Goal: Information Seeking & Learning: Learn about a topic

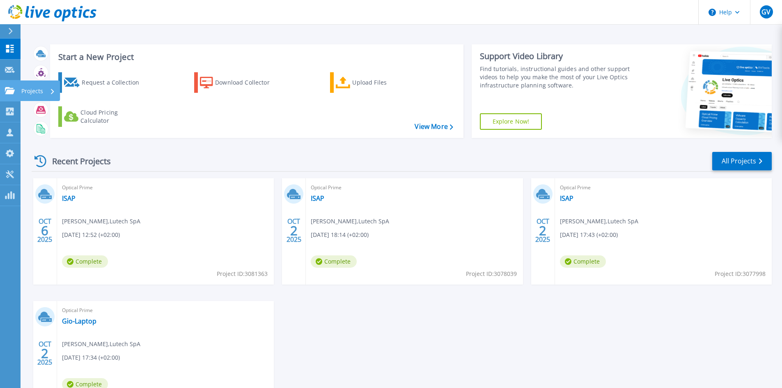
click at [8, 94] on icon at bounding box center [10, 90] width 10 height 7
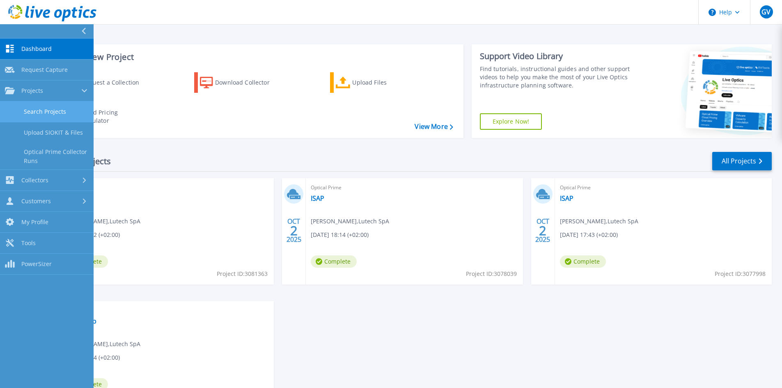
click at [46, 106] on link "Search Projects" at bounding box center [47, 111] width 94 height 21
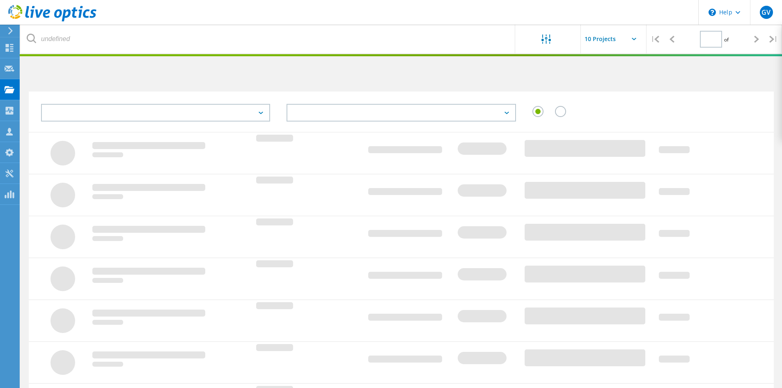
type input "1"
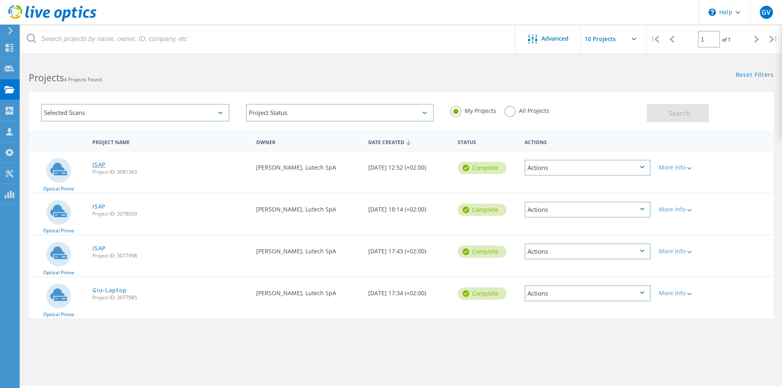
click at [96, 162] on link "ISAP" at bounding box center [99, 165] width 14 height 6
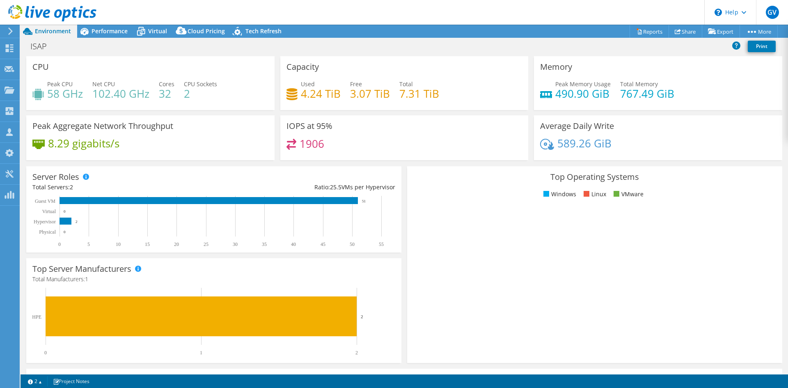
radio input "true"
radio input "false"
click at [767, 47] on link "Print" at bounding box center [762, 46] width 28 height 11
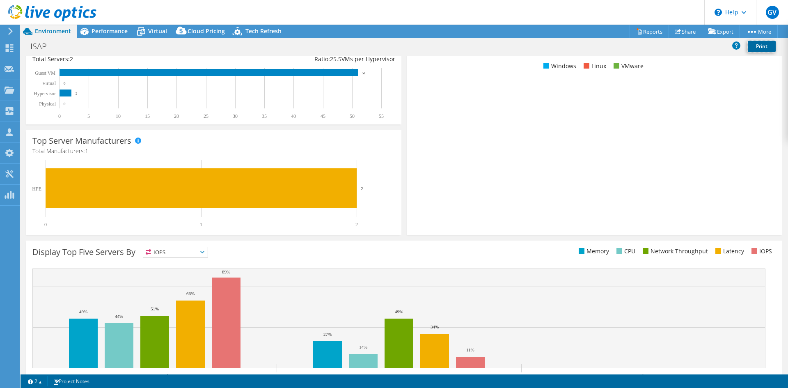
scroll to position [160, 0]
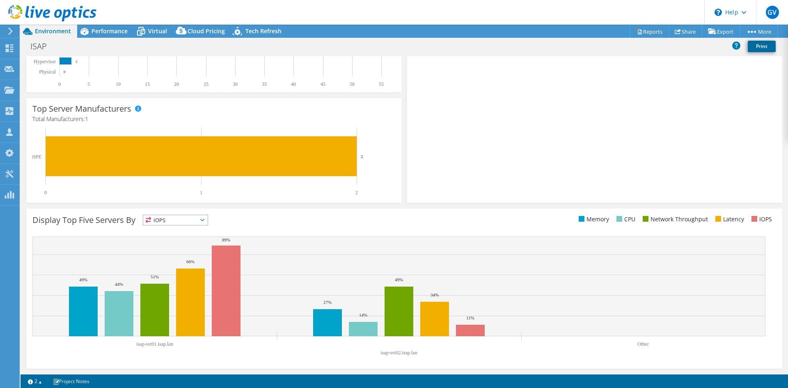
click at [761, 47] on link "Print" at bounding box center [762, 46] width 28 height 11
click at [737, 45] on icon at bounding box center [737, 45] width 8 height 8
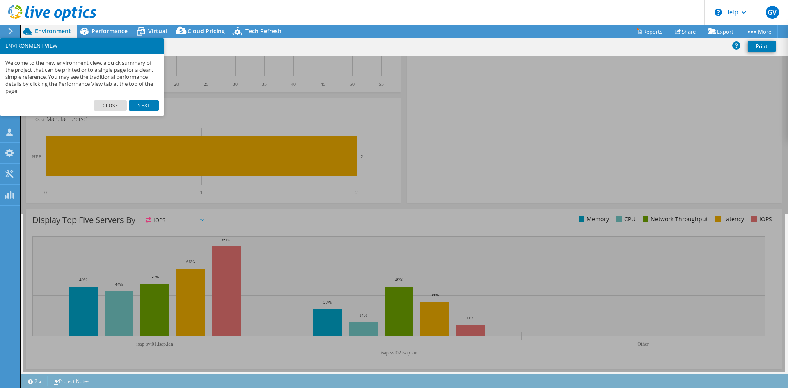
click at [112, 105] on link "Close" at bounding box center [110, 105] width 33 height 11
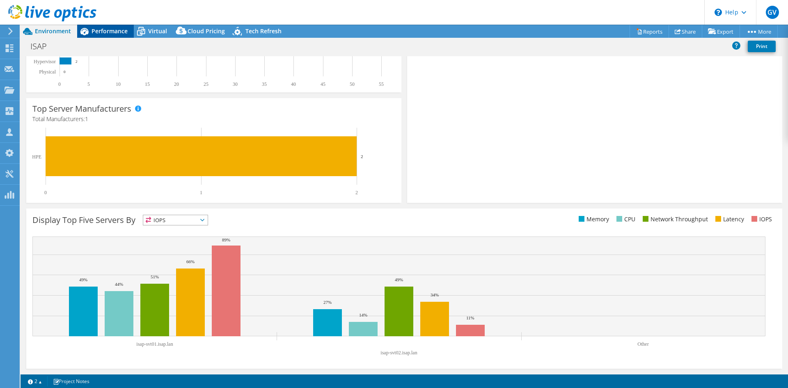
click at [115, 34] on span "Performance" at bounding box center [110, 31] width 36 height 8
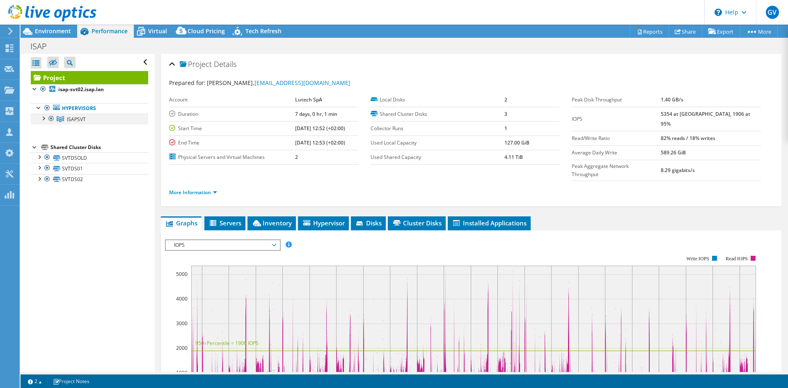
click at [43, 114] on div at bounding box center [43, 118] width 8 height 8
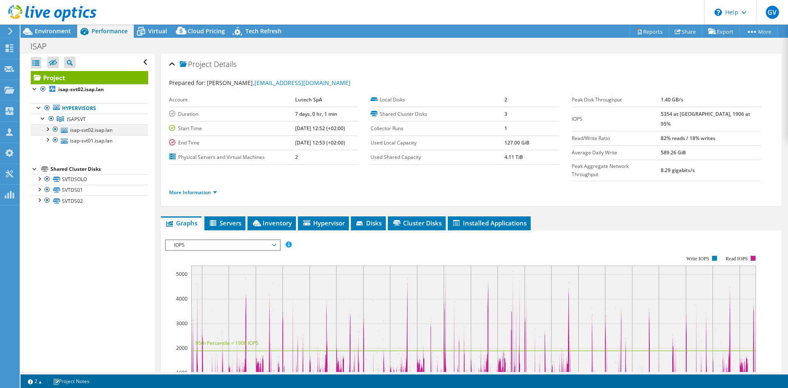
click at [46, 131] on div at bounding box center [47, 128] width 8 height 8
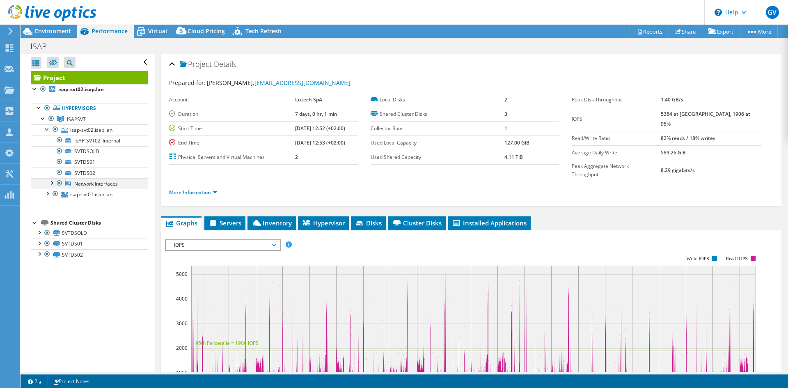
click at [51, 184] on div at bounding box center [51, 182] width 8 height 8
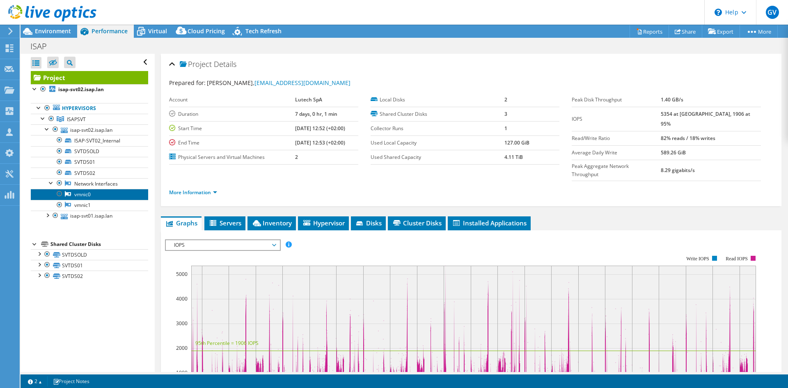
click at [76, 193] on link "vmnic0" at bounding box center [89, 194] width 117 height 11
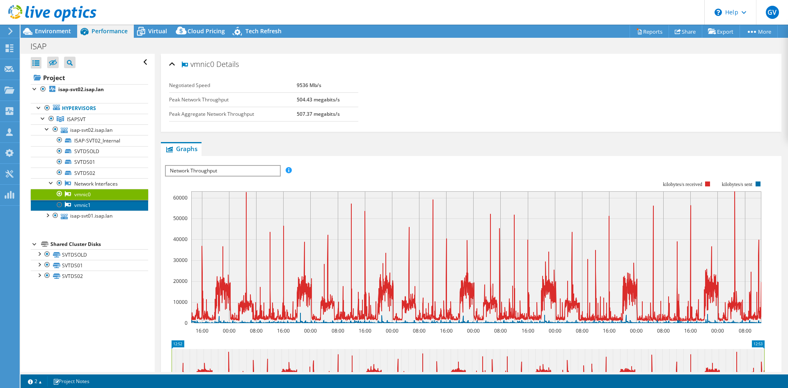
click at [96, 207] on link "vmnic1" at bounding box center [89, 205] width 117 height 11
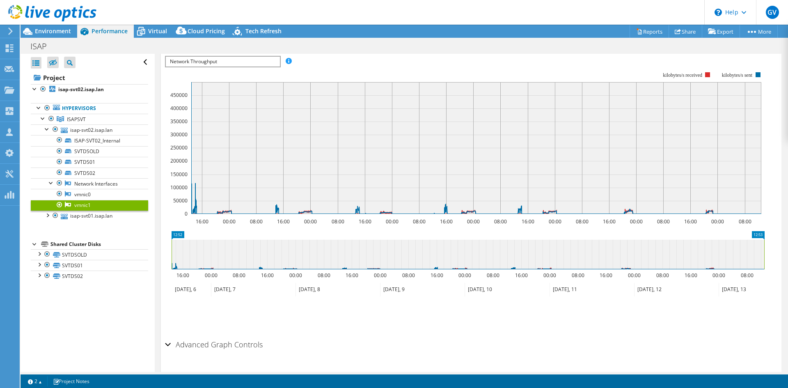
scroll to position [7, 0]
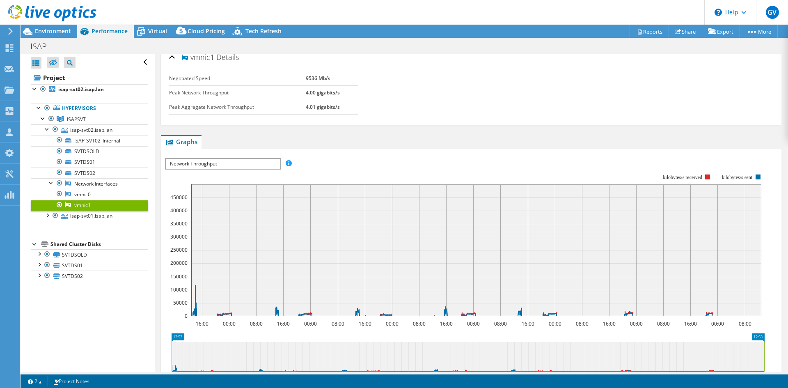
click at [222, 163] on span "Network Throughput" at bounding box center [223, 164] width 114 height 10
click at [223, 165] on span "Network Throughput" at bounding box center [223, 164] width 114 height 10
click at [47, 216] on div at bounding box center [47, 215] width 8 height 8
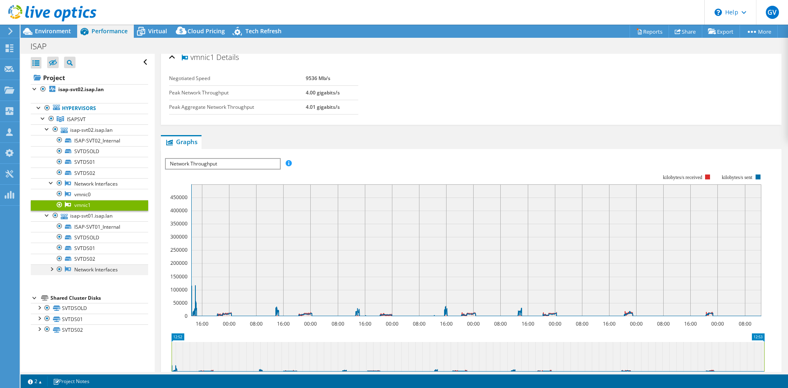
click at [53, 268] on div at bounding box center [51, 268] width 8 height 8
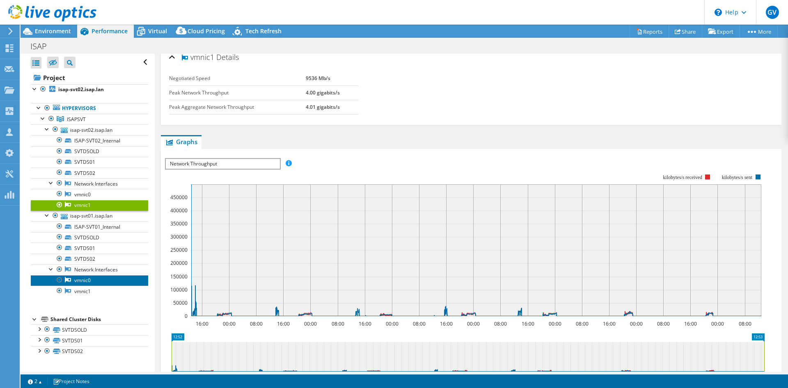
click at [78, 278] on link "vmnic0" at bounding box center [89, 280] width 117 height 11
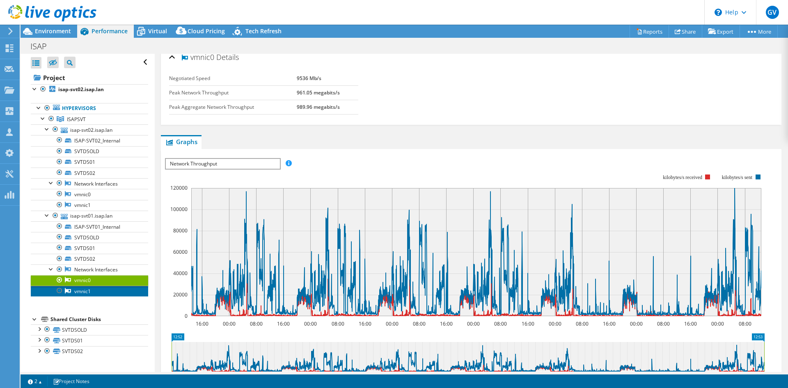
click at [83, 292] on link "vmnic1" at bounding box center [89, 291] width 117 height 11
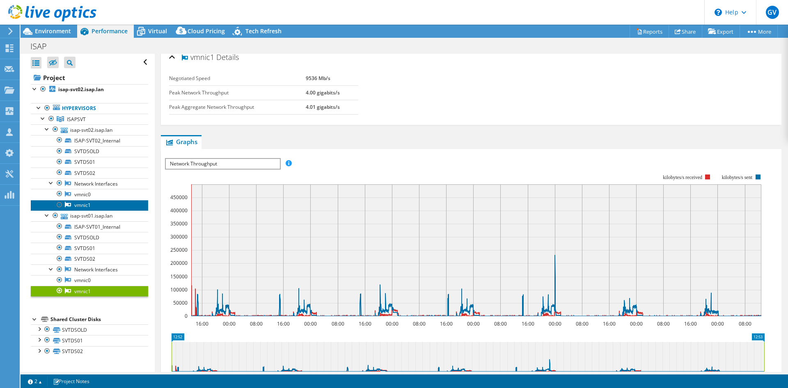
click at [79, 205] on link "vmnic1" at bounding box center [89, 205] width 117 height 11
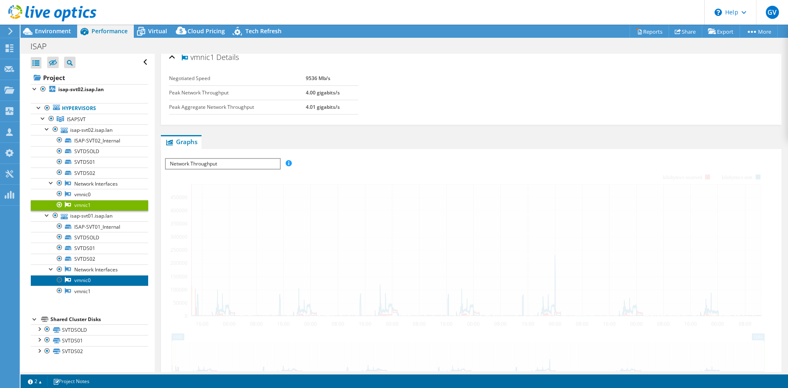
click at [80, 280] on link "vmnic0" at bounding box center [89, 280] width 117 height 11
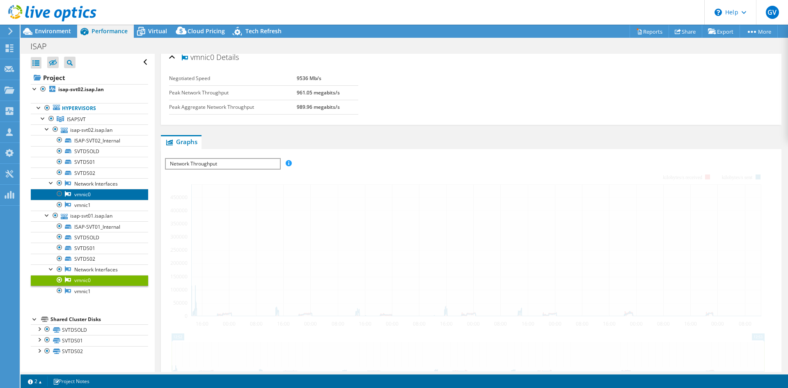
click at [83, 191] on link "vmnic0" at bounding box center [89, 194] width 117 height 11
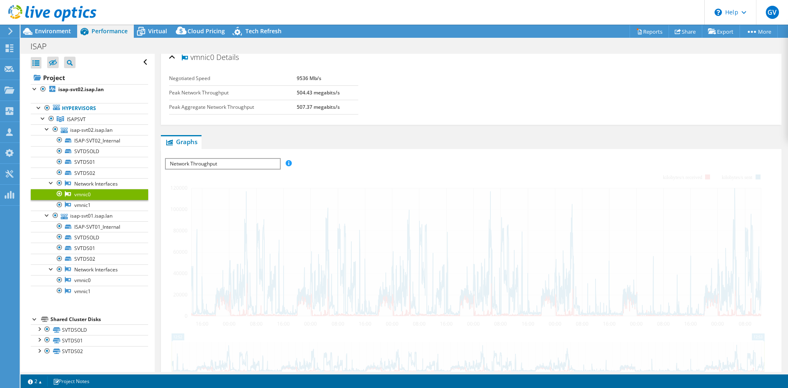
click at [83, 191] on link "vmnic0" at bounding box center [89, 194] width 117 height 11
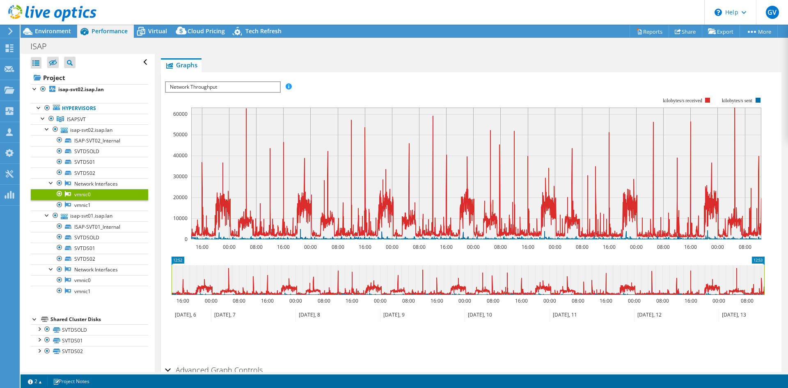
scroll to position [130, 0]
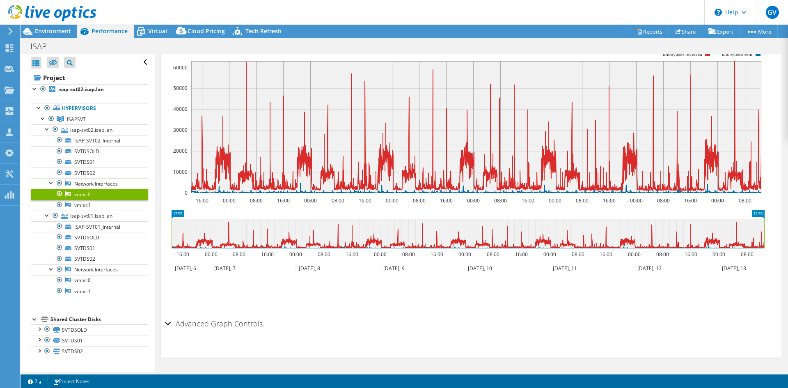
click at [167, 324] on div "Advanced Graph Controls" at bounding box center [471, 324] width 613 height 18
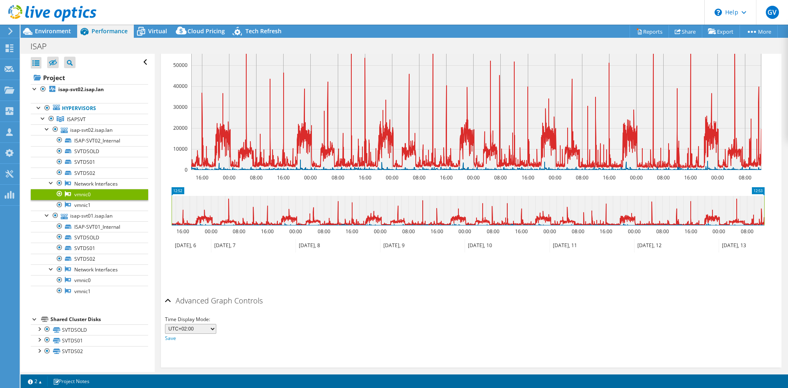
scroll to position [163, 0]
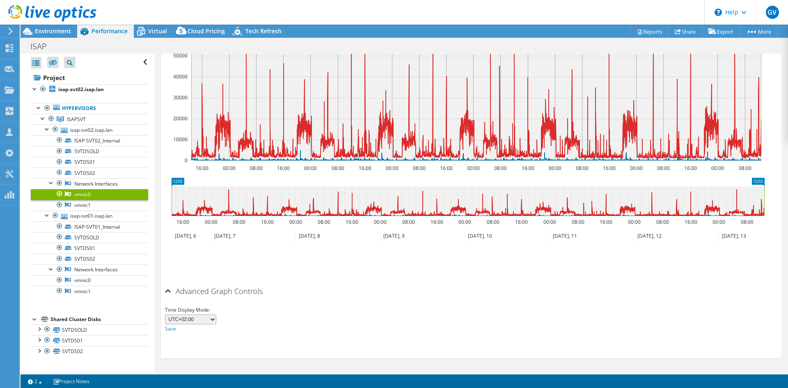
click at [211, 321] on select "UTC-12:00 UTC-11:00 UTC-10:00 UTC-09:30 UTC-09:00 UTC-08:00 UTC-07:00 UTC-06:00…" at bounding box center [190, 320] width 51 height 10
click at [309, 308] on div "Time Display Mode: UTC-12:00 UTC-11:00 UTC-10:00 UTC-09:30 UTC-09:00 UTC-08:00 …" at bounding box center [471, 320] width 613 height 28
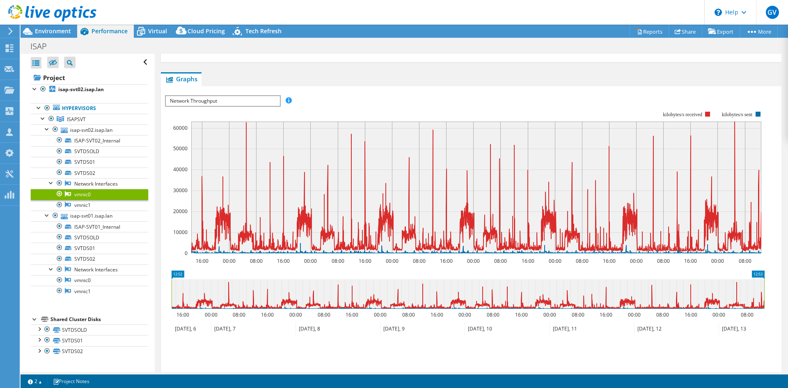
scroll to position [0, 0]
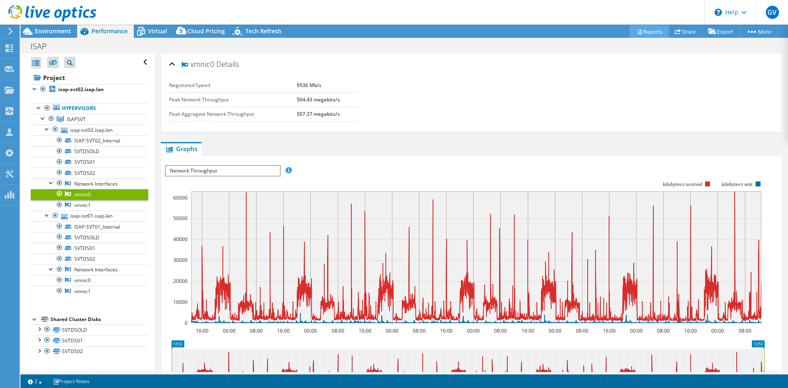
click at [645, 31] on link "Reports" at bounding box center [649, 31] width 39 height 13
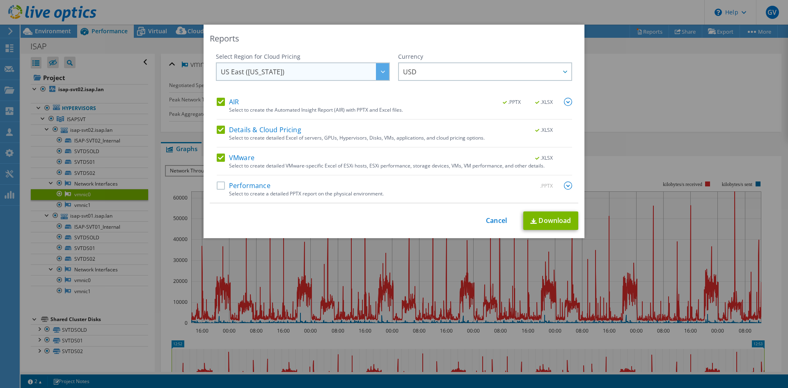
click at [320, 72] on span "US East ([US_STATE])" at bounding box center [305, 71] width 168 height 17
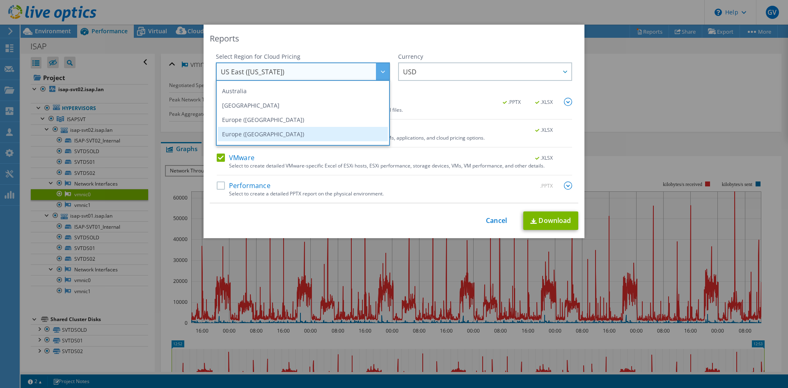
scroll to position [70, 0]
click at [286, 117] on li "Europe ([GEOGRAPHIC_DATA])" at bounding box center [303, 120] width 170 height 14
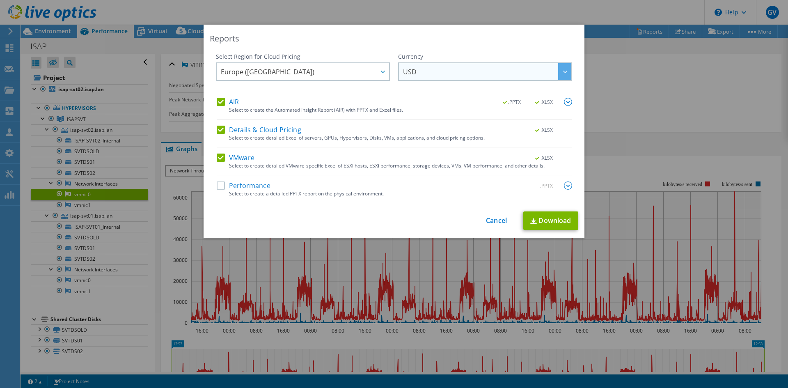
click at [449, 72] on span "USD" at bounding box center [487, 71] width 168 height 17
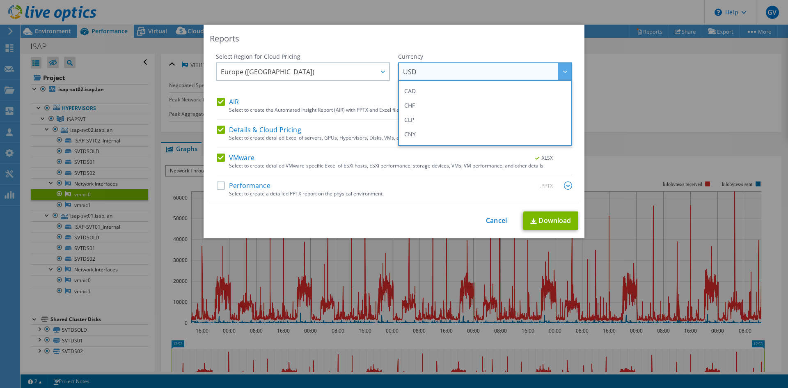
scroll to position [82, 0]
click at [439, 118] on li "EUR" at bounding box center [485, 122] width 170 height 14
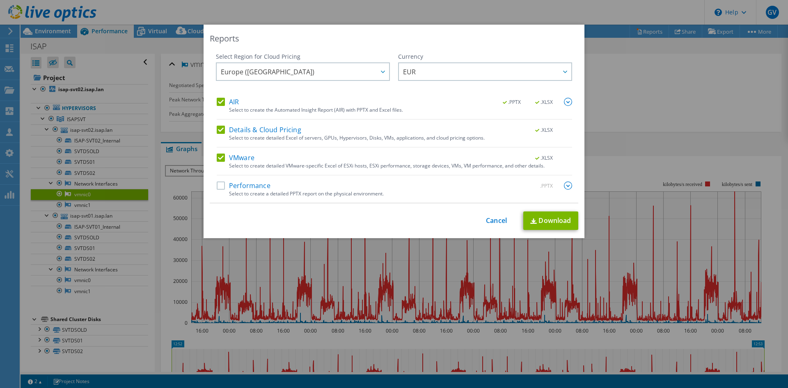
click at [220, 129] on label "Details & Cloud Pricing" at bounding box center [259, 130] width 85 height 8
click at [0, 0] on input "Details & Cloud Pricing" at bounding box center [0, 0] width 0 height 0
click at [546, 218] on link "Download" at bounding box center [551, 220] width 55 height 18
click at [496, 218] on link "Cancel" at bounding box center [496, 221] width 21 height 8
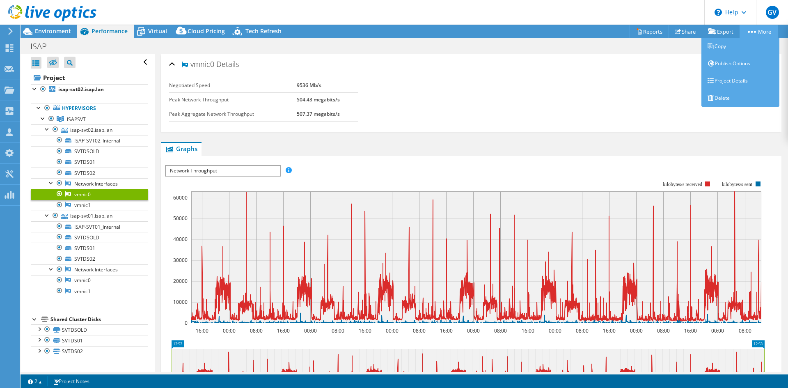
click at [755, 31] on icon at bounding box center [752, 32] width 8 height 2
click at [737, 84] on link "Project Details" at bounding box center [741, 80] width 78 height 17
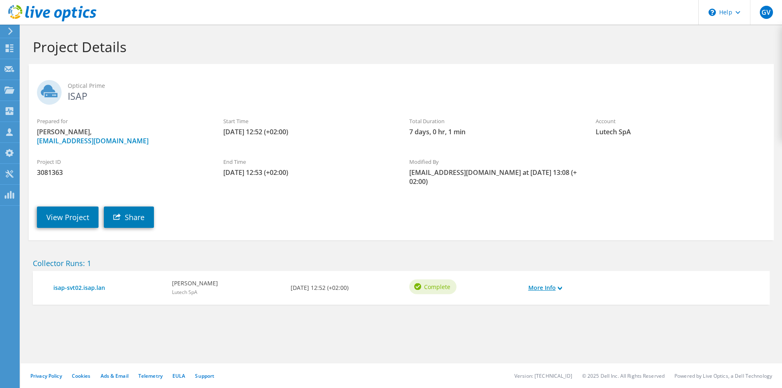
click at [561, 290] on use at bounding box center [560, 288] width 4 height 4
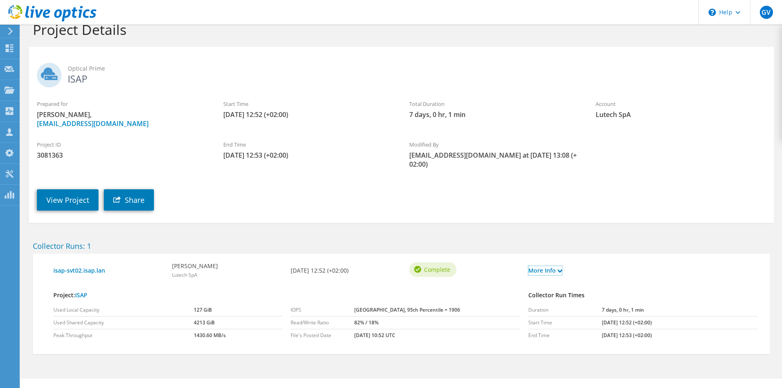
scroll to position [32, 0]
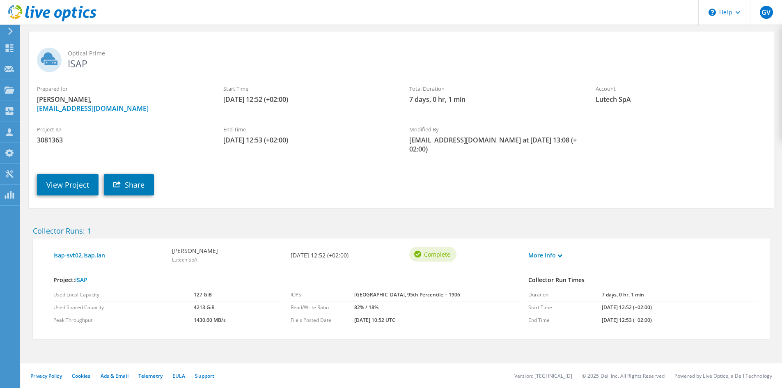
click at [558, 258] on link "More Info" at bounding box center [546, 255] width 34 height 9
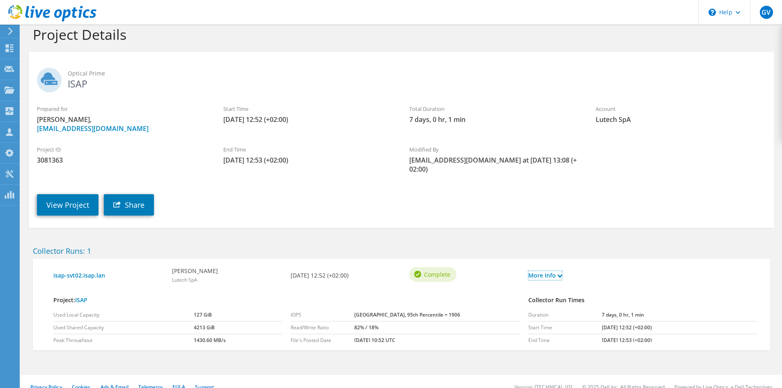
scroll to position [0, 0]
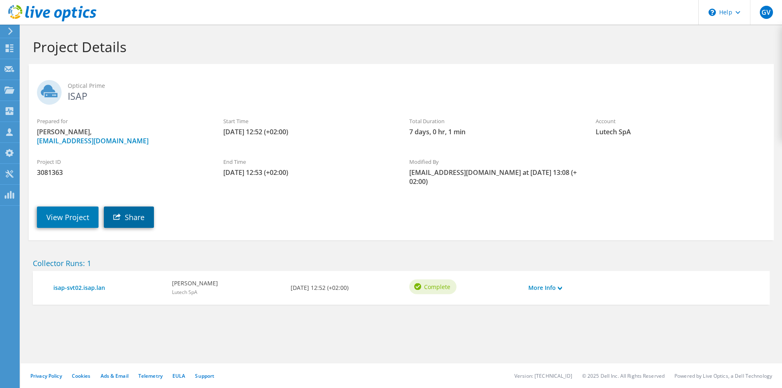
click at [132, 213] on link "Share" at bounding box center [129, 217] width 50 height 21
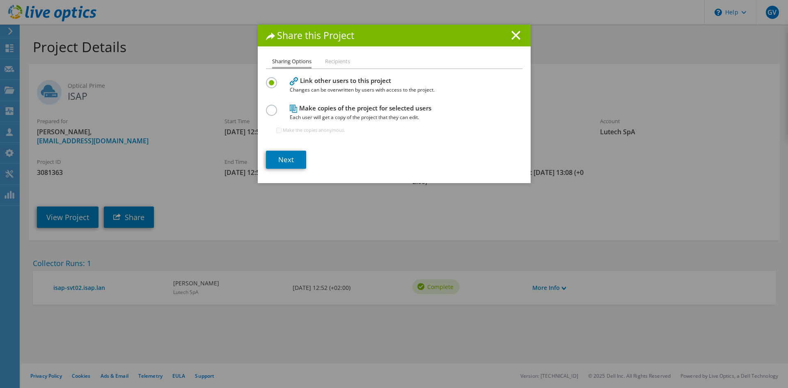
click at [322, 63] on ul "Sharing Options Recipients" at bounding box center [394, 63] width 257 height 12
click at [332, 63] on li "Recipients" at bounding box center [337, 62] width 25 height 10
click at [508, 36] on h1 "Share this Project" at bounding box center [394, 35] width 257 height 9
click at [272, 107] on label at bounding box center [273, 106] width 14 height 2
click at [0, 0] on input "radio" at bounding box center [0, 0] width 0 height 0
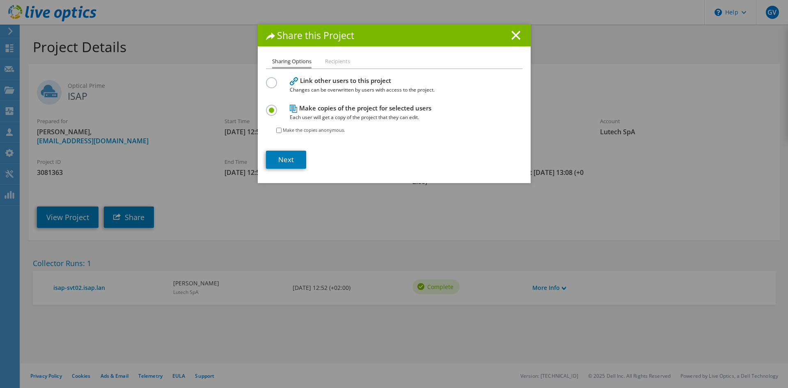
click at [333, 61] on li "Recipients" at bounding box center [337, 62] width 25 height 10
click at [288, 159] on link "Next" at bounding box center [286, 160] width 40 height 18
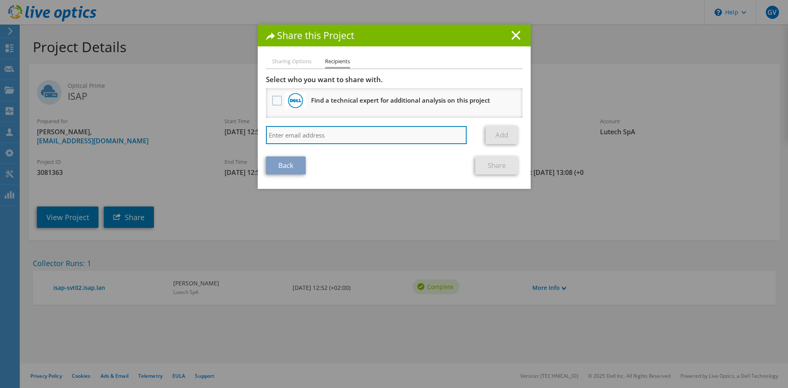
click at [354, 142] on input "search" at bounding box center [366, 135] width 201 height 18
type input "[EMAIL_ADDRESS][DOMAIN_NAME]"
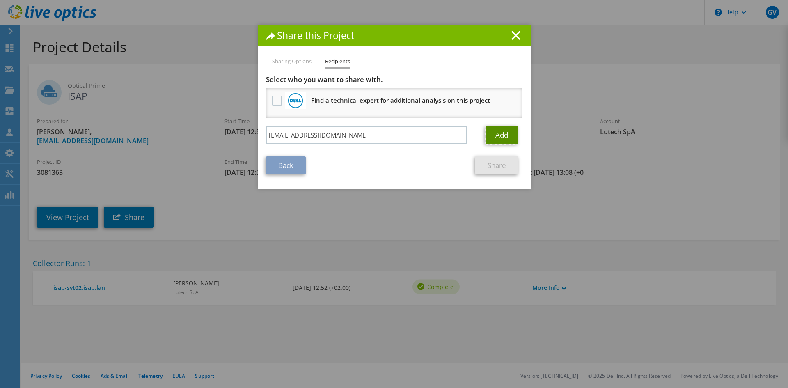
click at [490, 136] on link "Add" at bounding box center [502, 135] width 32 height 18
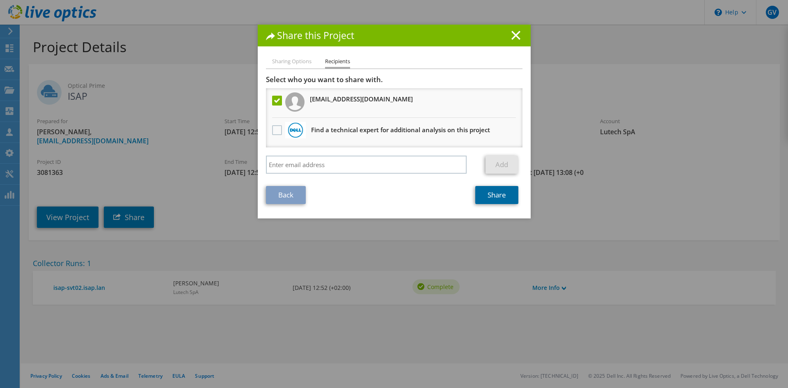
click at [487, 197] on link "Share" at bounding box center [497, 195] width 43 height 18
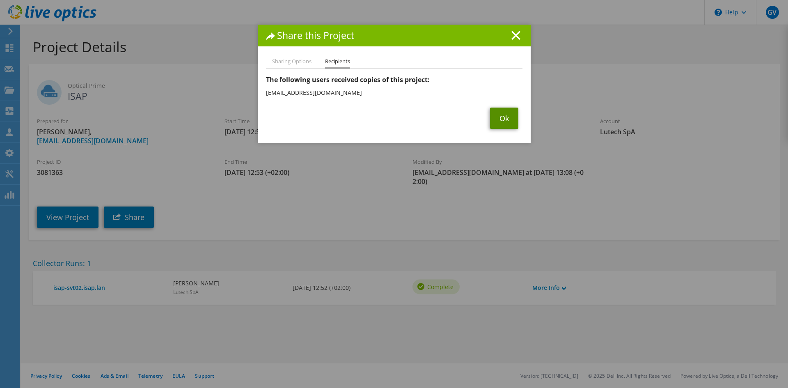
click at [505, 118] on link "Ok" at bounding box center [504, 118] width 28 height 21
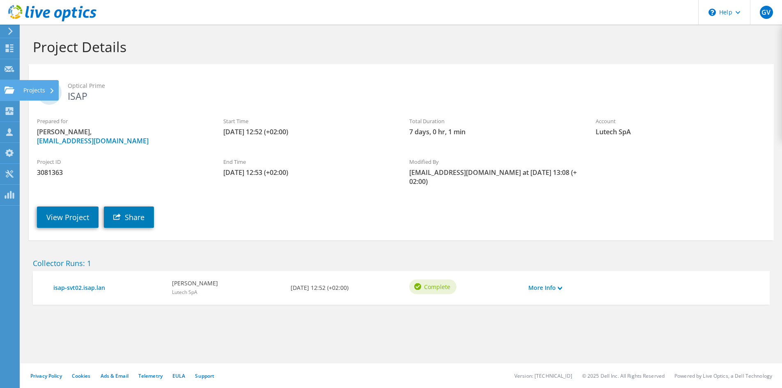
click at [28, 88] on div "Projects" at bounding box center [38, 90] width 39 height 21
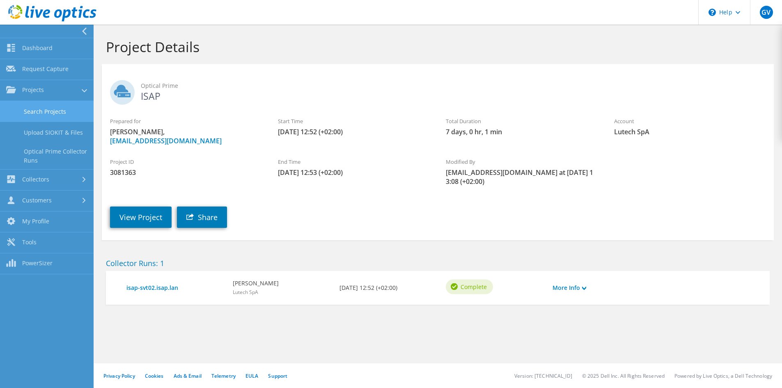
click at [74, 111] on link "Search Projects" at bounding box center [47, 111] width 94 height 21
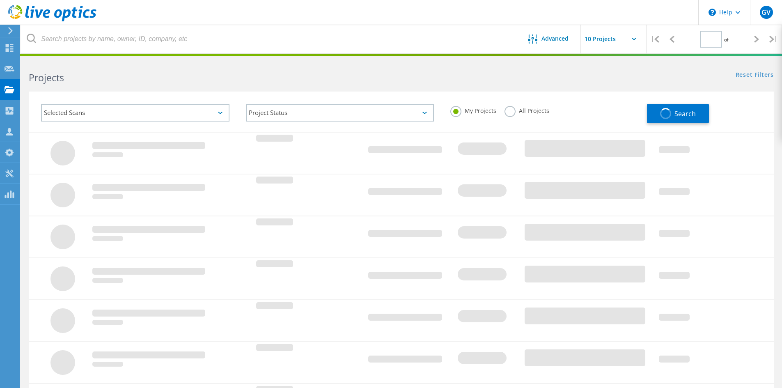
type input "1"
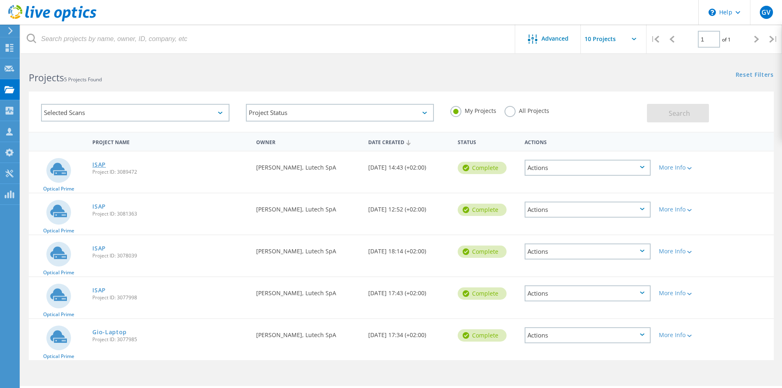
click at [101, 163] on link "ISAP" at bounding box center [99, 165] width 14 height 6
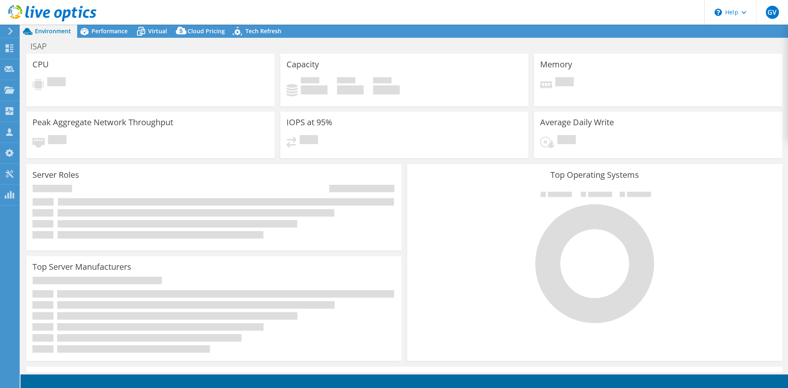
select select "USD"
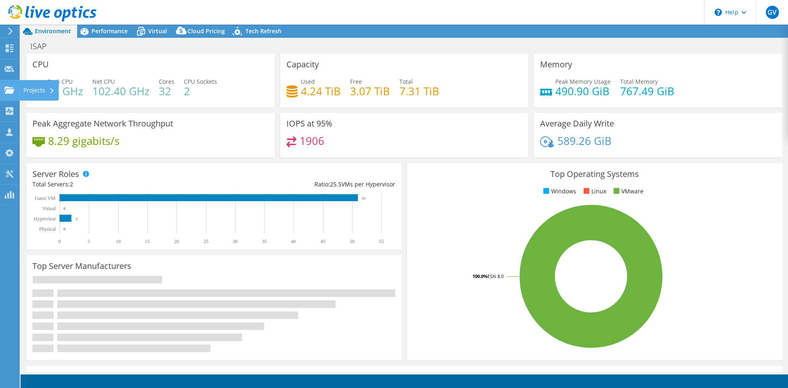
click at [28, 91] on div "Projects" at bounding box center [38, 90] width 39 height 21
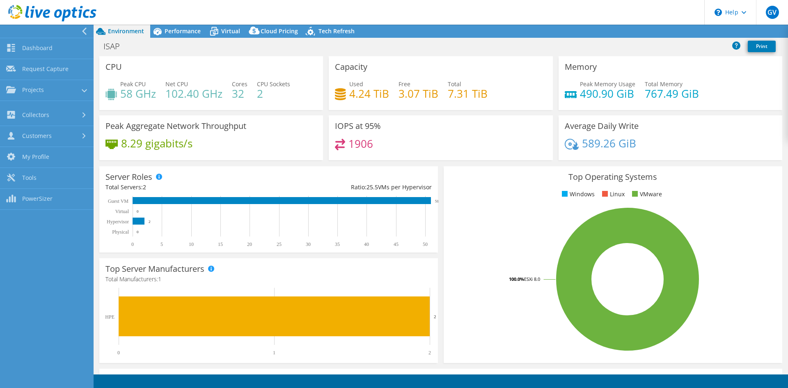
click at [47, 112] on link "Search Projects" at bounding box center [47, 111] width 94 height 21
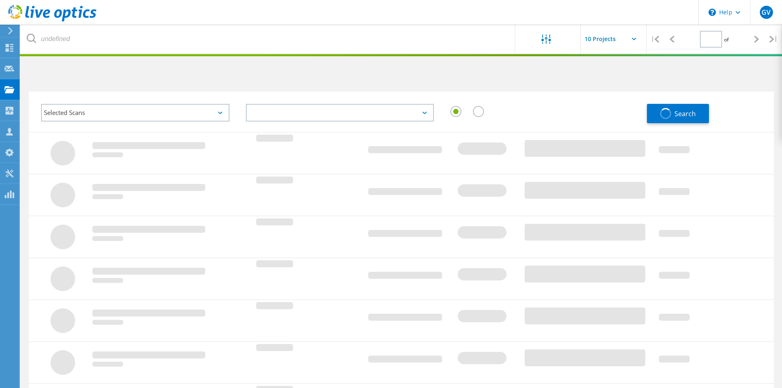
type input "1"
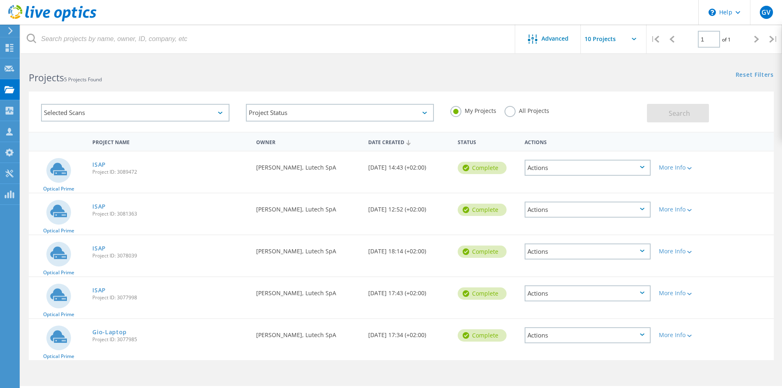
click at [620, 248] on div "Actions" at bounding box center [588, 252] width 126 height 16
click at [583, 330] on div "Actions" at bounding box center [588, 335] width 126 height 16
click at [568, 352] on div "Delete" at bounding box center [588, 354] width 124 height 13
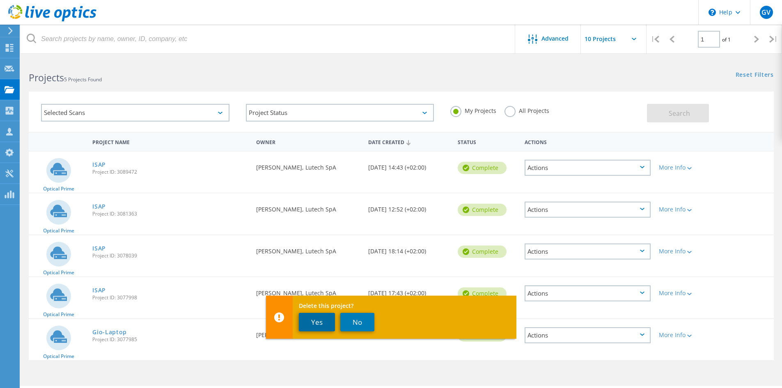
click at [317, 319] on button "Yes" at bounding box center [317, 322] width 36 height 18
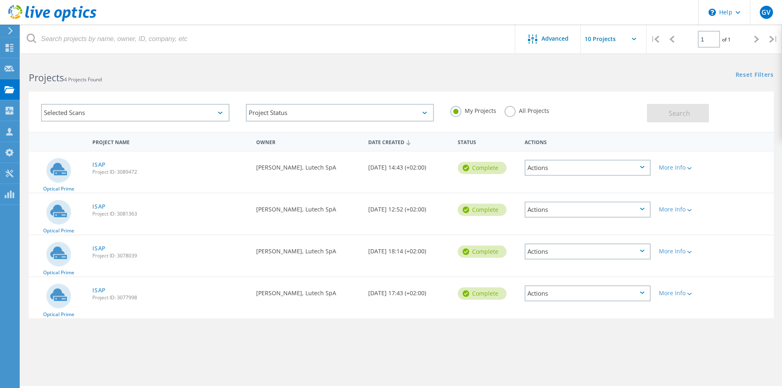
click at [559, 295] on div "Actions" at bounding box center [588, 293] width 126 height 16
click at [319, 325] on button "Yes" at bounding box center [317, 328] width 36 height 18
click at [95, 205] on link "ISAP" at bounding box center [99, 207] width 14 height 6
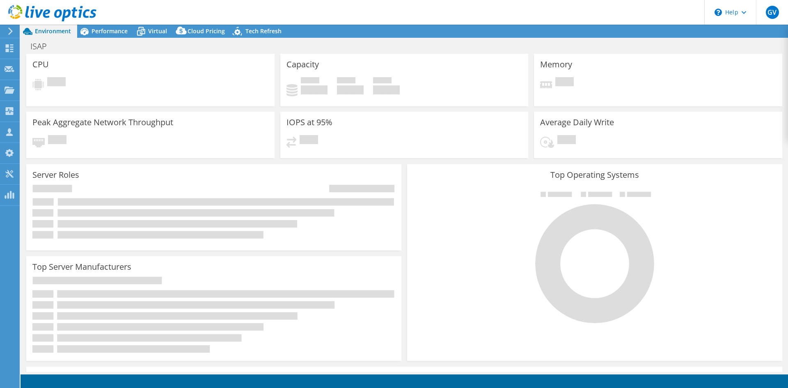
select select "USD"
select select "EUFrankfurt"
select select "EUR"
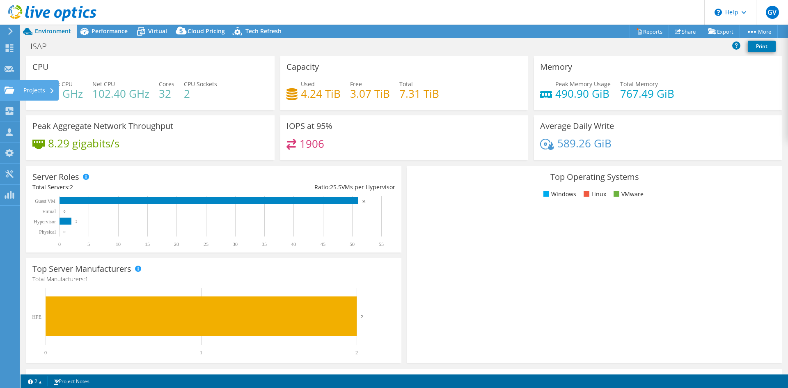
click at [12, 93] on use at bounding box center [10, 89] width 10 height 7
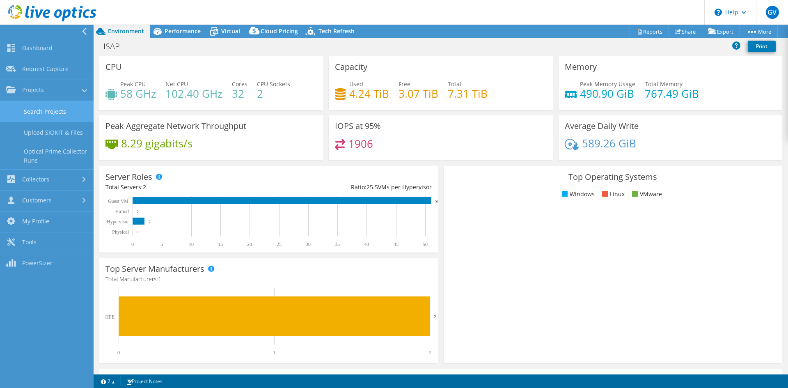
click at [47, 110] on link "Search Projects" at bounding box center [47, 111] width 94 height 21
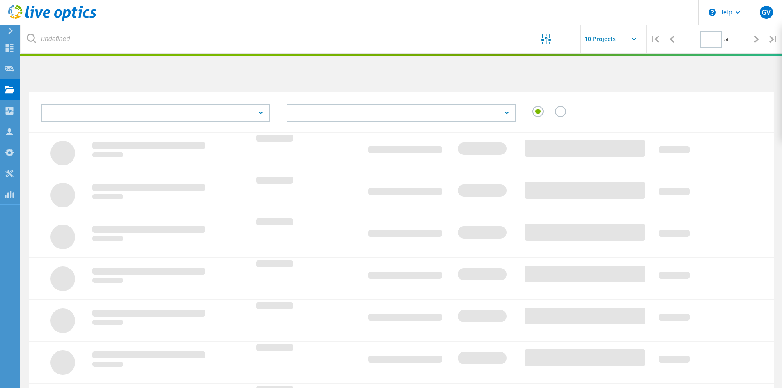
type input "1"
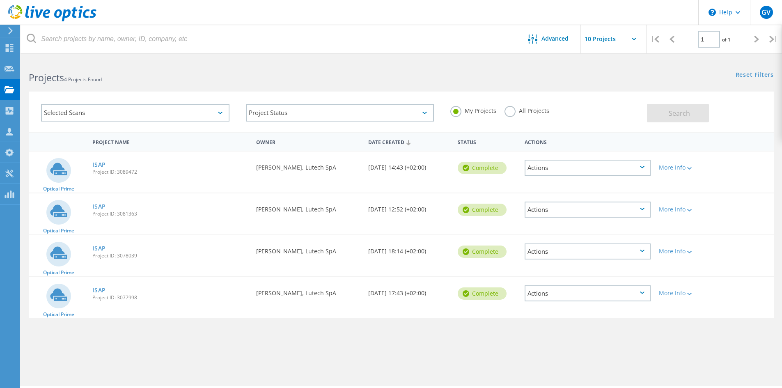
click at [560, 167] on div "Actions" at bounding box center [588, 168] width 126 height 16
click at [559, 183] on div "Delete" at bounding box center [588, 187] width 124 height 13
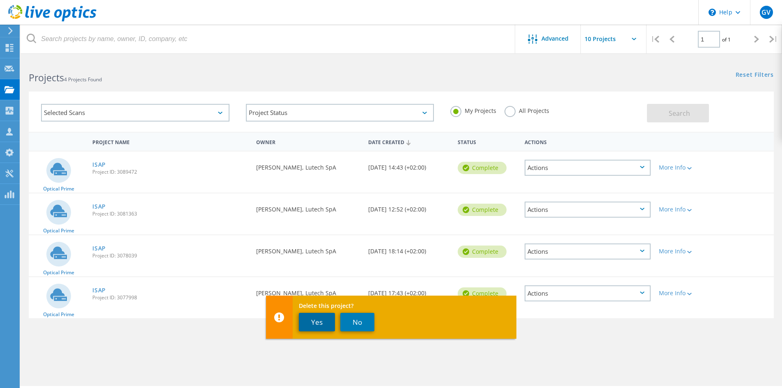
click at [318, 320] on button "Yes" at bounding box center [317, 322] width 36 height 18
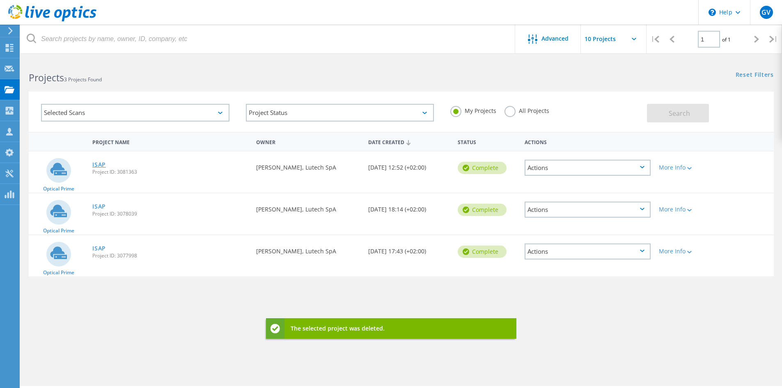
click at [103, 166] on link "ISAP" at bounding box center [99, 165] width 14 height 6
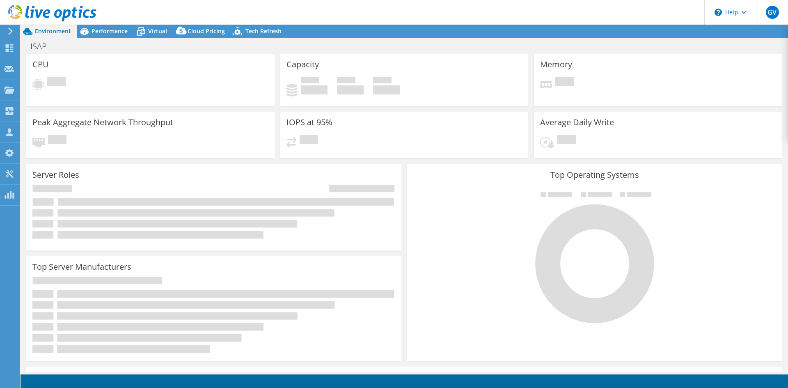
select select "EUFrankfurt"
select select "EUR"
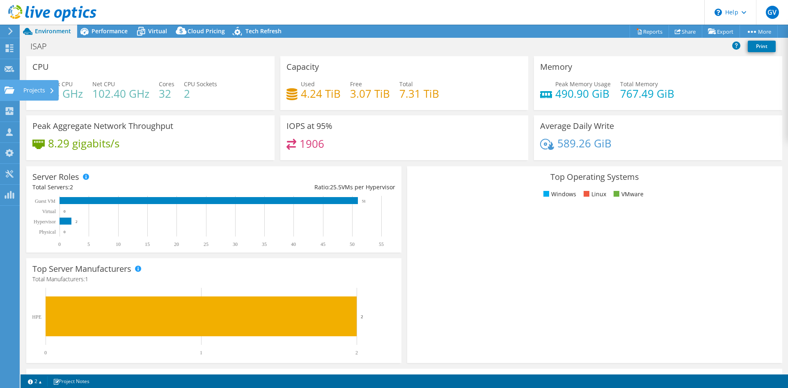
click at [10, 87] on use at bounding box center [10, 89] width 10 height 7
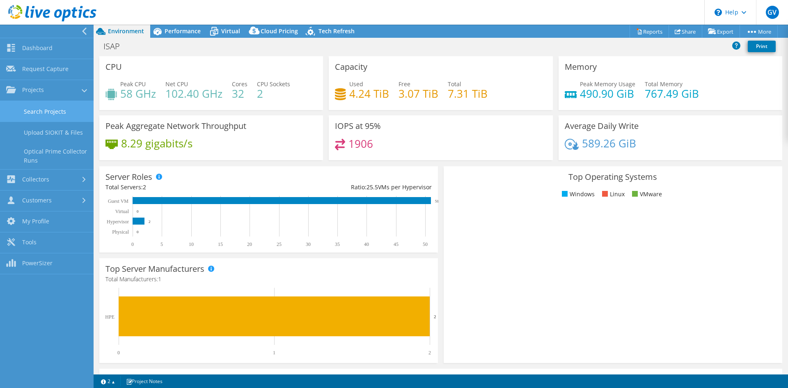
click at [64, 111] on link "Search Projects" at bounding box center [47, 111] width 94 height 21
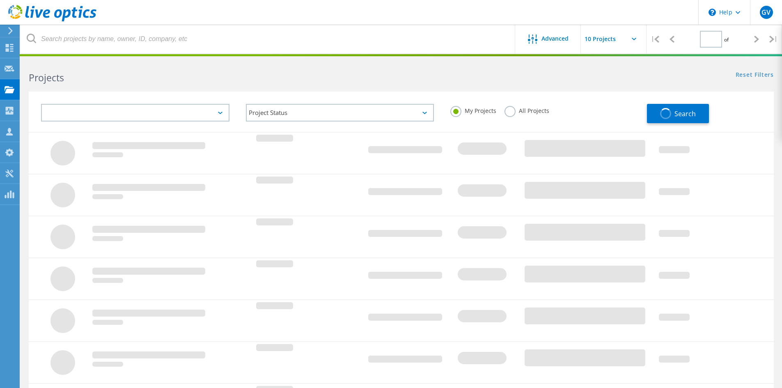
type input "1"
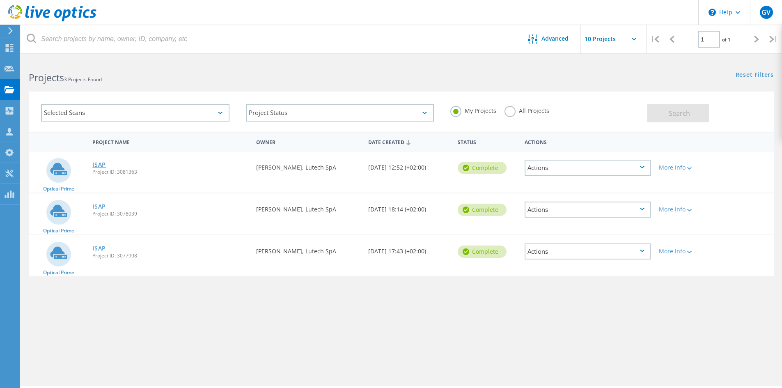
click at [96, 162] on link "ISAP" at bounding box center [99, 165] width 14 height 6
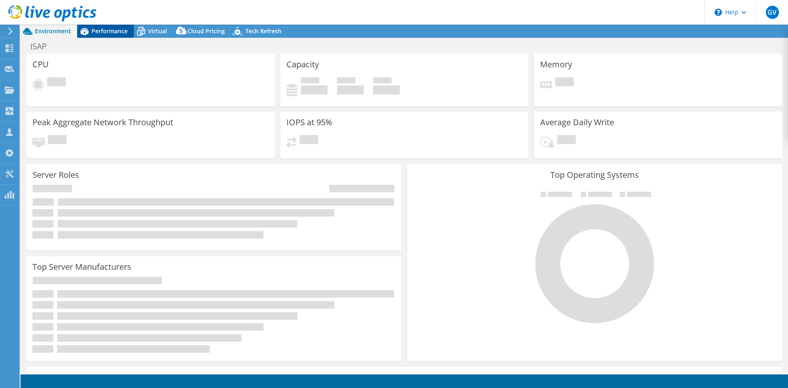
select select "EUFrankfurt"
select select "EUR"
click at [111, 30] on span "Performance" at bounding box center [110, 31] width 36 height 8
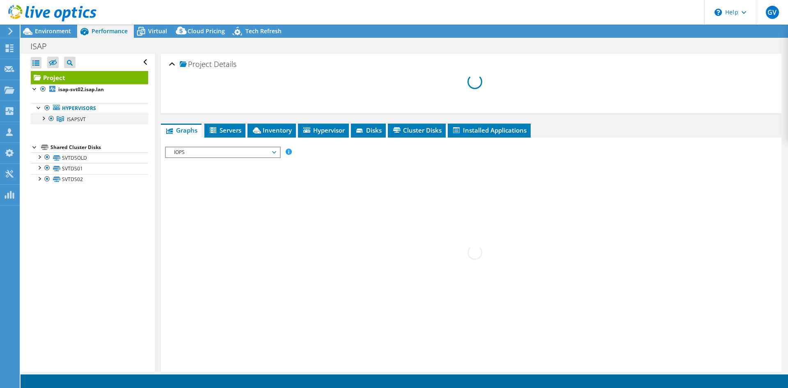
click at [45, 118] on div at bounding box center [43, 118] width 8 height 8
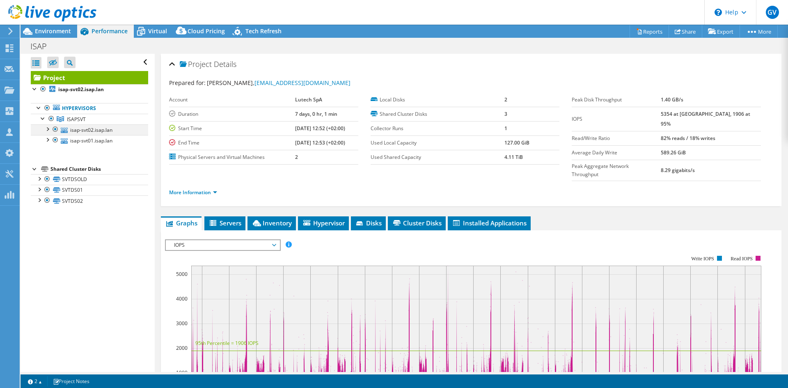
click at [48, 128] on div at bounding box center [47, 128] width 8 height 8
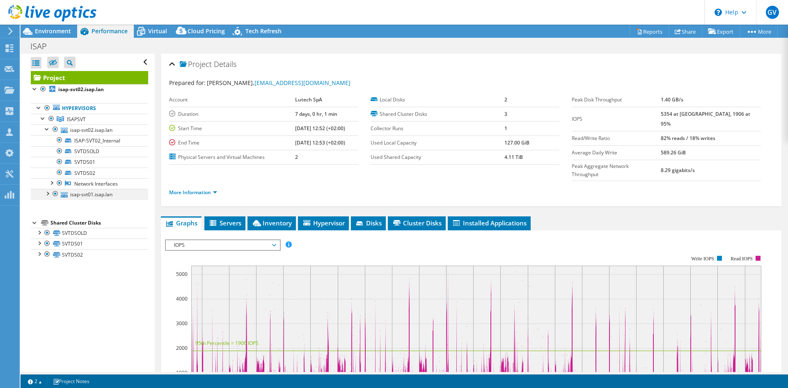
click at [46, 194] on div at bounding box center [47, 193] width 8 height 8
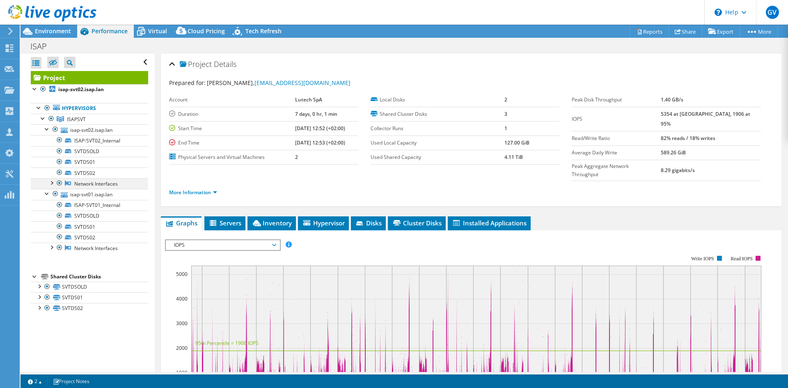
click at [52, 184] on div at bounding box center [51, 182] width 8 height 8
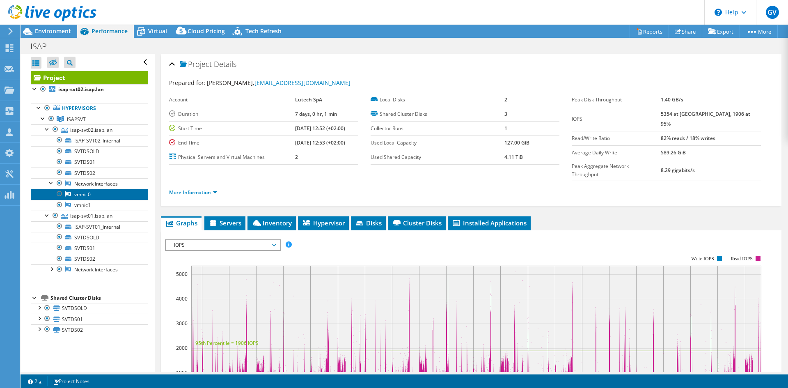
click at [78, 195] on link "vmnic0" at bounding box center [89, 194] width 117 height 11
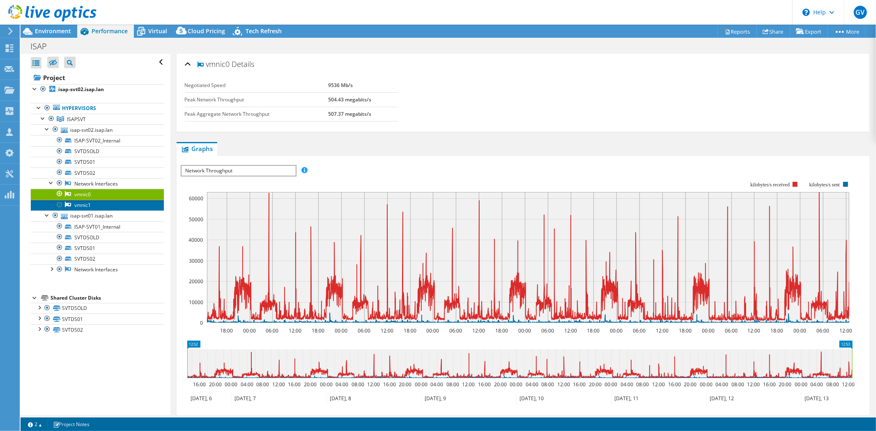
click at [85, 207] on link "vmnic1" at bounding box center [97, 205] width 133 height 11
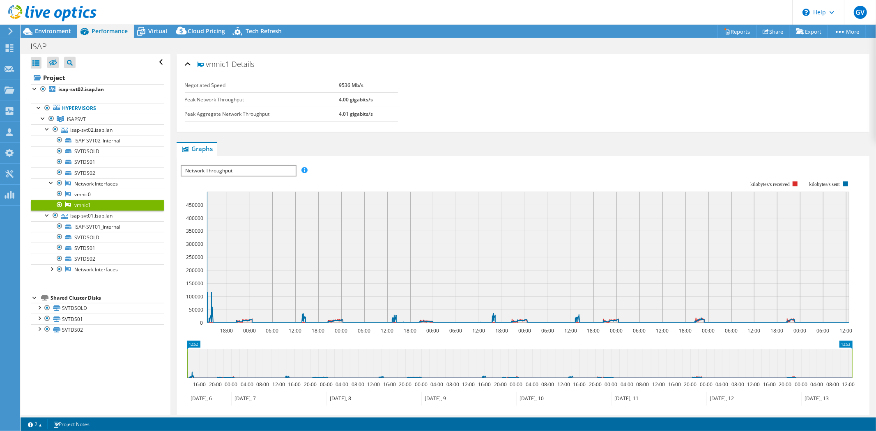
drag, startPoint x: 189, startPoint y: 362, endPoint x: 197, endPoint y: 362, distance: 8.2
click at [197, 362] on icon at bounding box center [519, 363] width 665 height 29
click at [190, 359] on rect at bounding box center [190, 363] width 3 height 29
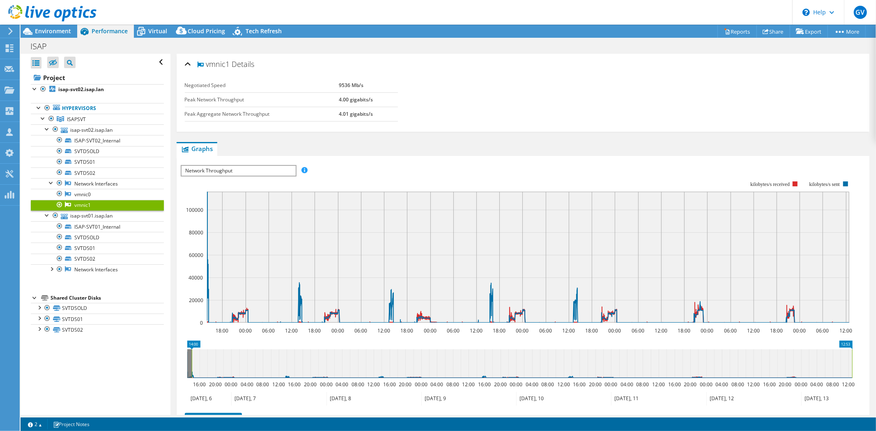
click at [190, 359] on icon at bounding box center [519, 363] width 665 height 29
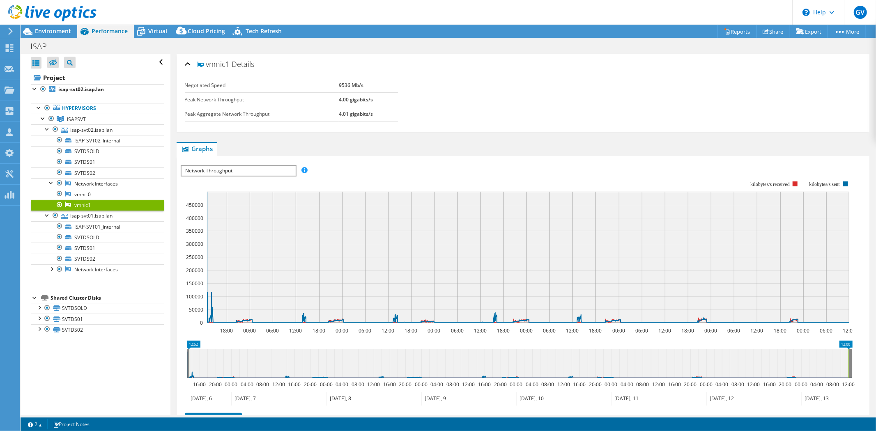
click at [188, 360] on rect at bounding box center [188, 363] width 3 height 29
click at [189, 360] on rect at bounding box center [187, 363] width 3 height 29
click at [191, 360] on icon at bounding box center [519, 363] width 661 height 29
drag, startPoint x: 186, startPoint y: 361, endPoint x: 212, endPoint y: 360, distance: 26.3
click at [212, 360] on rect at bounding box center [213, 363] width 3 height 29
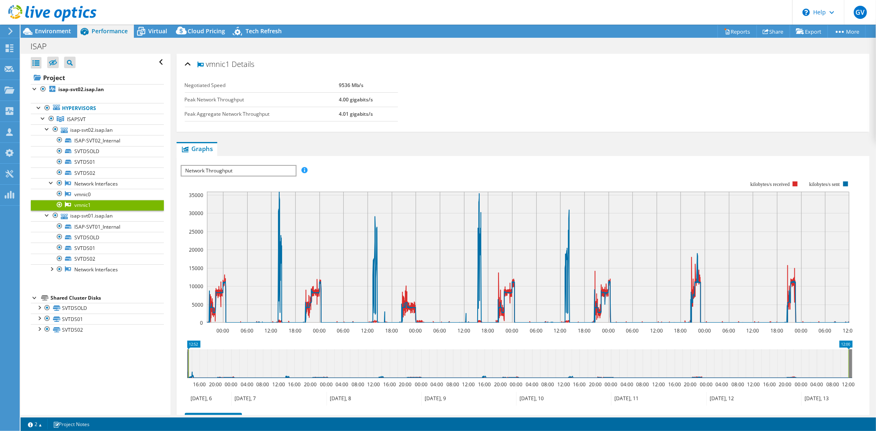
drag, startPoint x: 216, startPoint y: 359, endPoint x: 189, endPoint y: 361, distance: 27.2
click at [189, 361] on rect at bounding box center [188, 363] width 3 height 29
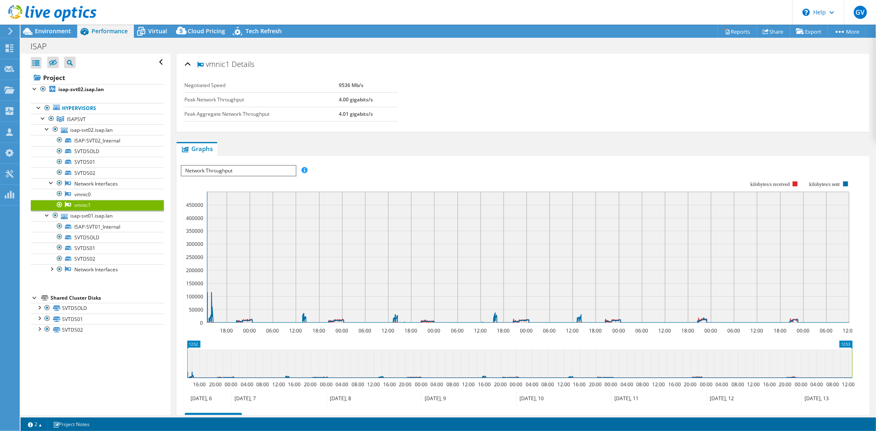
drag, startPoint x: 848, startPoint y: 363, endPoint x: 863, endPoint y: 365, distance: 15.2
click at [788, 365] on div "vmnic1 Details Negotiated Speed 9536 Mb/s Peak Network Throughput 4.00 gigabits…" at bounding box center [522, 278] width 705 height 448
click at [188, 363] on rect at bounding box center [188, 363] width 3 height 29
click at [191, 363] on rect at bounding box center [189, 363] width 3 height 29
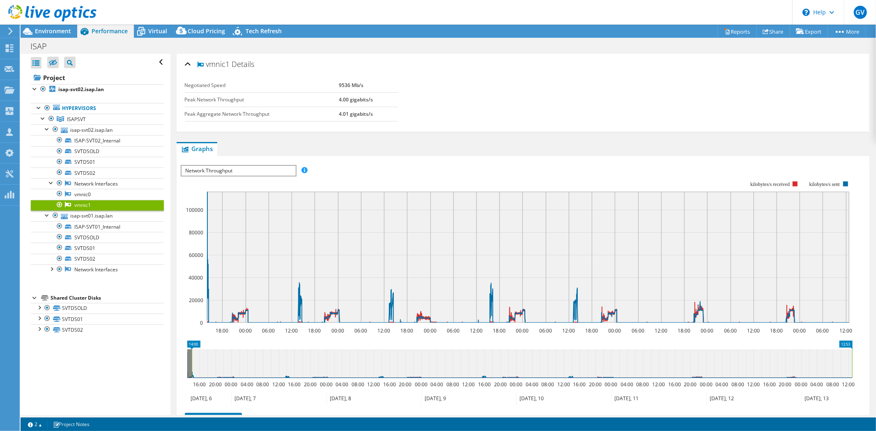
drag, startPoint x: 192, startPoint y: 361, endPoint x: 118, endPoint y: 360, distance: 73.5
click at [118, 360] on div "Open All Close All Hide Excluded Nodes Project Tree Filter" at bounding box center [448, 234] width 855 height 361
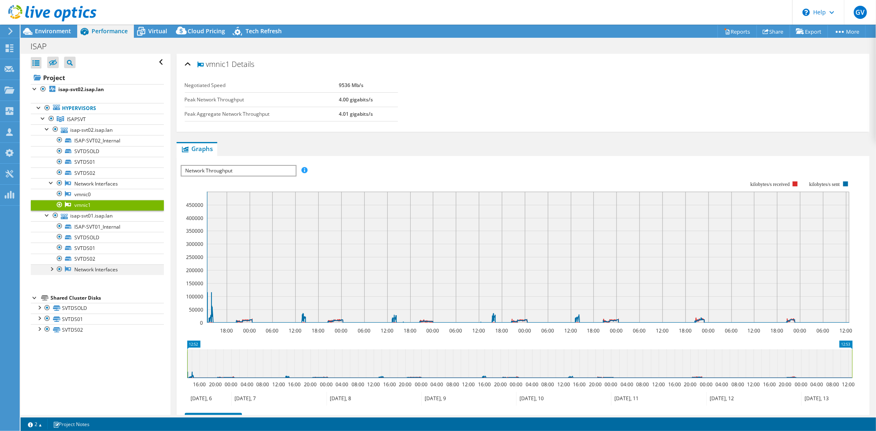
click at [54, 270] on div at bounding box center [51, 268] width 8 height 8
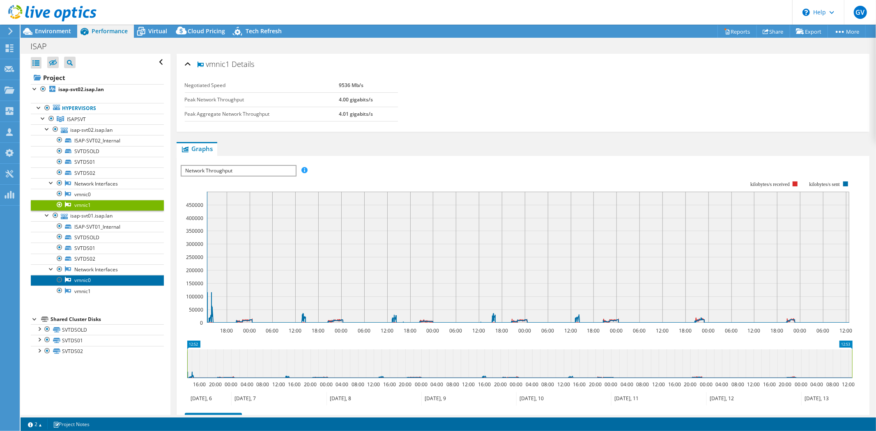
click at [80, 281] on link "vmnic0" at bounding box center [97, 280] width 133 height 11
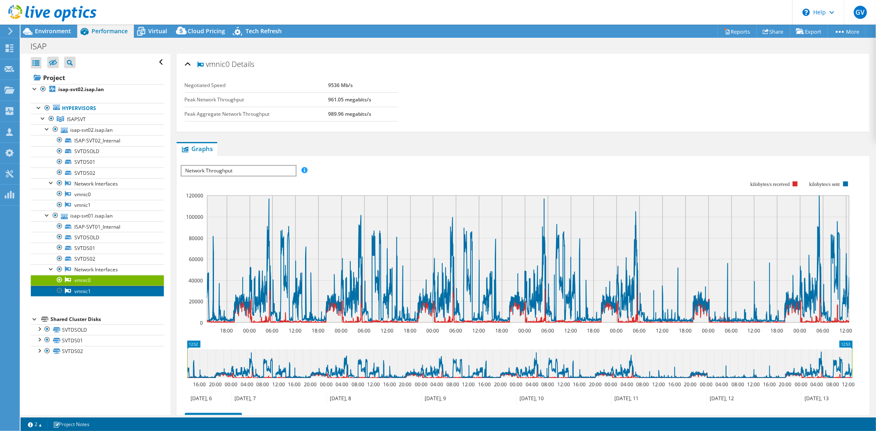
click at [83, 292] on link "vmnic1" at bounding box center [97, 291] width 133 height 11
